Goal: Book appointment/travel/reservation

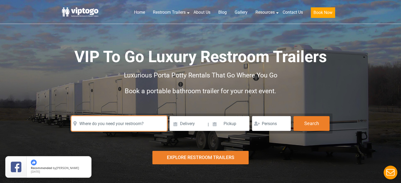
click at [135, 124] on input "text" at bounding box center [120, 123] width 96 height 15
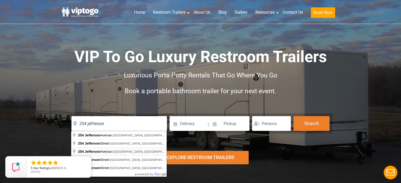
type input "[STREET_ADDRESS]"
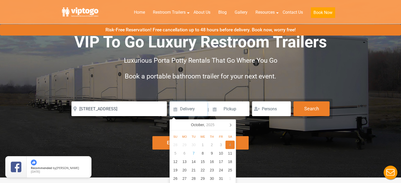
scroll to position [21, 0]
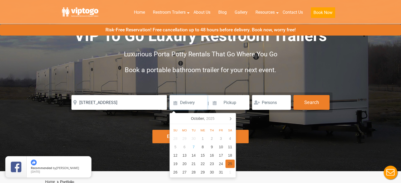
click at [231, 163] on div "25" at bounding box center [230, 164] width 9 height 8
type input "[DATE]"
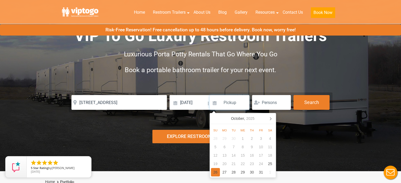
click at [215, 172] on div "26" at bounding box center [215, 172] width 9 height 8
type input "[DATE]"
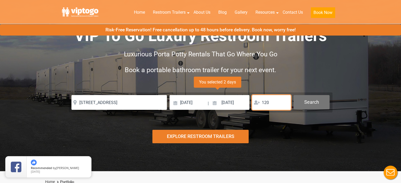
type input "120"
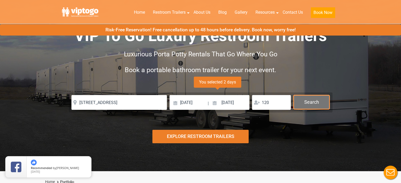
click at [314, 106] on button "Search" at bounding box center [312, 102] width 36 height 14
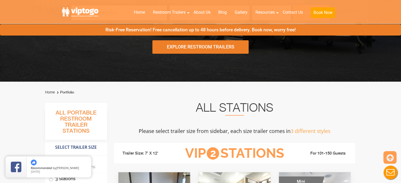
scroll to position [0, 0]
